Goal: Task Accomplishment & Management: Use online tool/utility

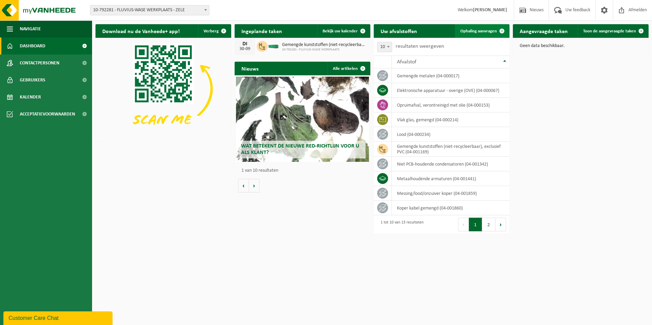
click at [479, 31] on span "Ophaling aanvragen" at bounding box center [478, 31] width 36 height 4
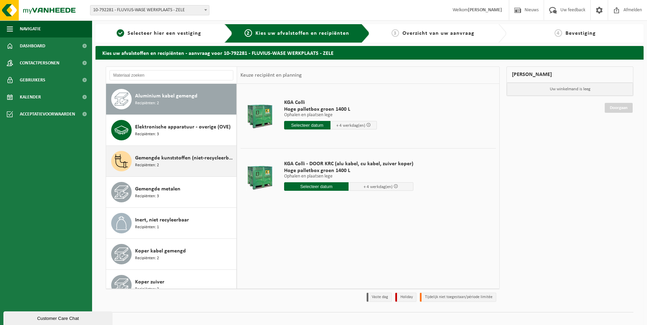
click at [169, 156] on span "Gemengde kunststoffen (niet-recycleerbaar), exclusief PVC" at bounding box center [185, 158] width 100 height 8
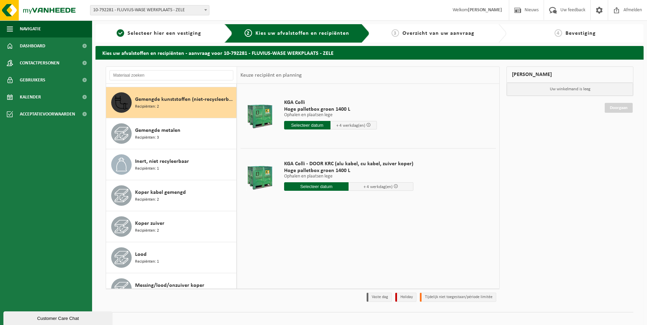
scroll to position [62, 0]
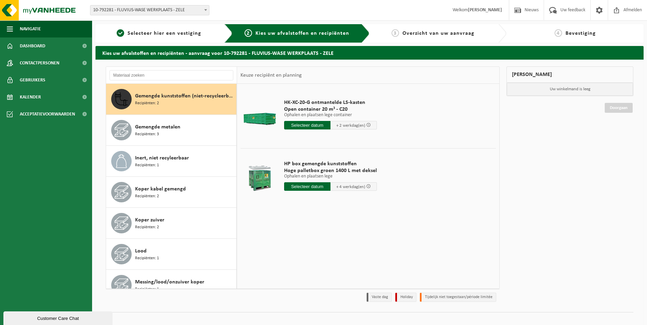
click at [307, 123] on input "text" at bounding box center [307, 125] width 46 height 9
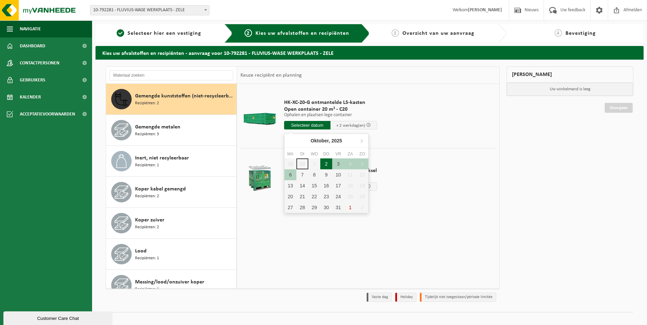
click at [323, 163] on div "2" at bounding box center [326, 164] width 12 height 11
type input "Van 2025-10-02"
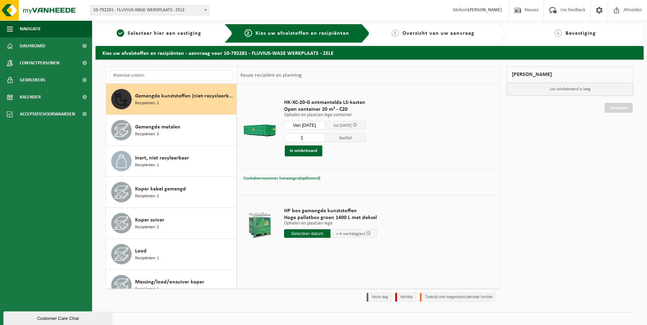
click at [282, 174] on button "Containernummer toevoegen(optioneel) Annuleren" at bounding box center [282, 179] width 78 height 10
type input "C20-1236"
click at [307, 150] on button "In winkelmand" at bounding box center [304, 151] width 38 height 11
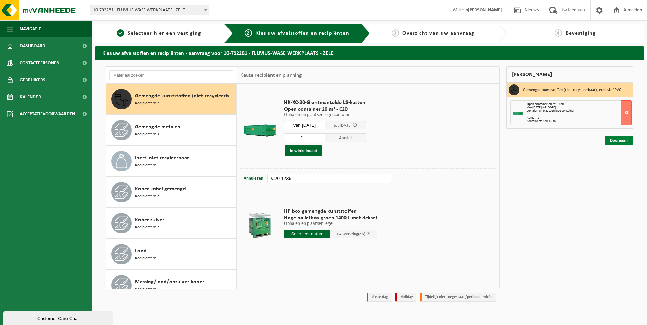
click at [623, 138] on link "Doorgaan" at bounding box center [619, 141] width 28 height 10
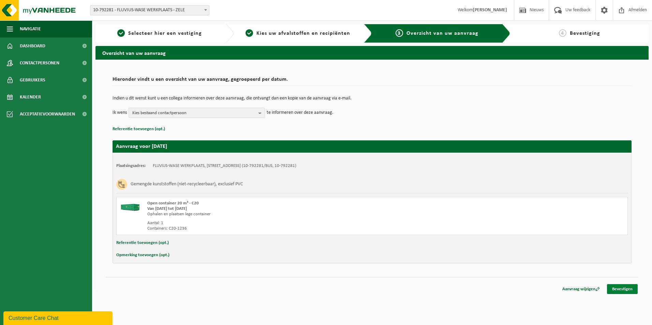
click at [620, 286] on link "Bevestigen" at bounding box center [622, 289] width 31 height 10
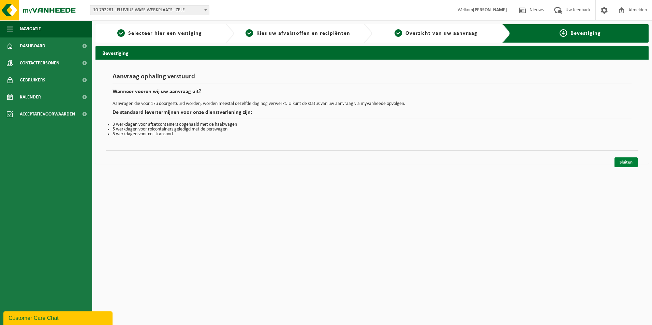
click at [624, 162] on link "Sluiten" at bounding box center [625, 163] width 23 height 10
